Goal: Task Accomplishment & Management: Complete application form

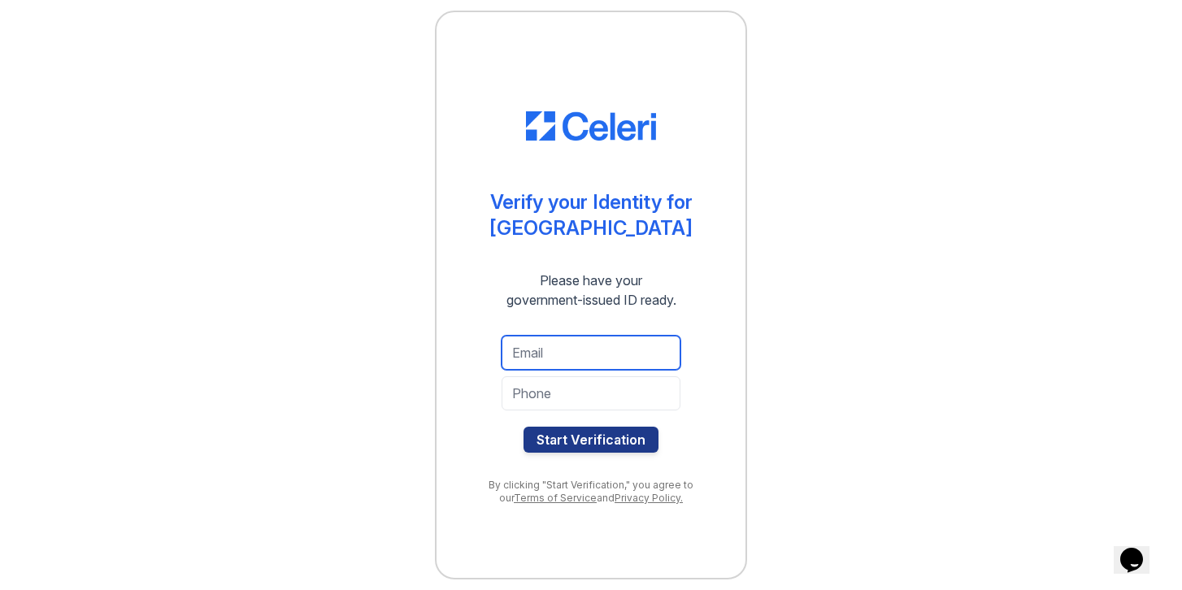
click at [603, 361] on input "email" at bounding box center [591, 353] width 179 height 34
type input "[PERSON_NAME][EMAIL_ADDRESS][PERSON_NAME][DOMAIN_NAME]"
click at [597, 396] on input "tel" at bounding box center [591, 393] width 179 height 34
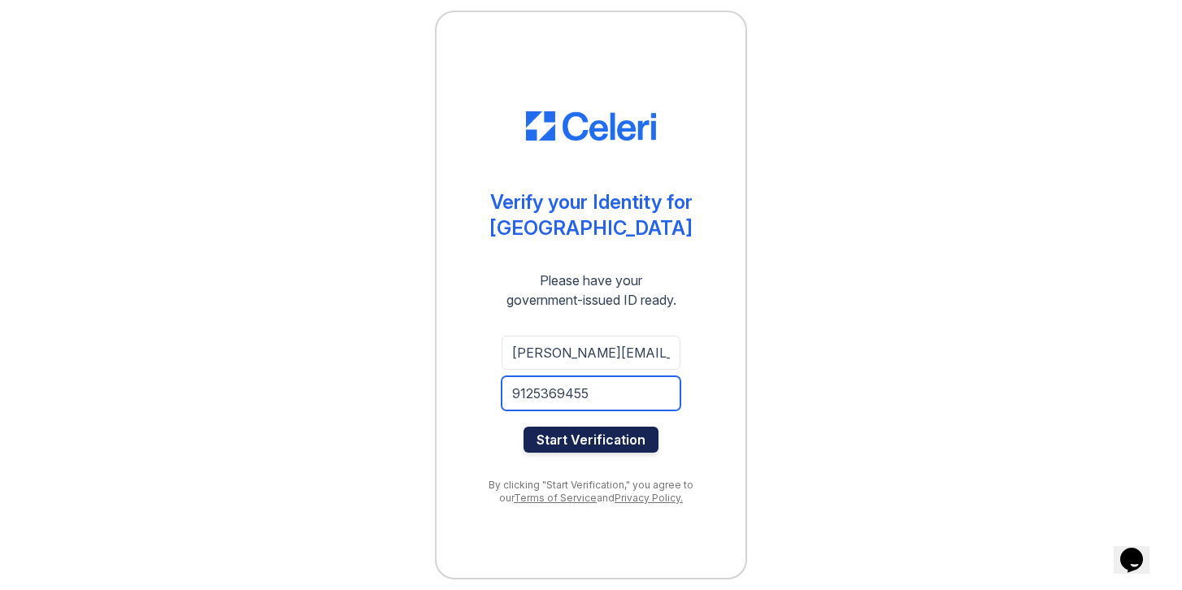
type input "9125369455"
click at [607, 446] on button "Start Verification" at bounding box center [591, 440] width 135 height 26
